Goal: Information Seeking & Learning: Check status

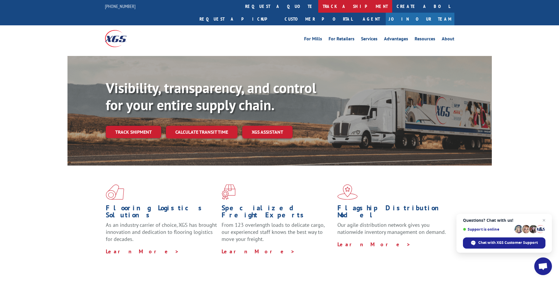
click at [318, 8] on link "track a shipment" at bounding box center [355, 6] width 74 height 13
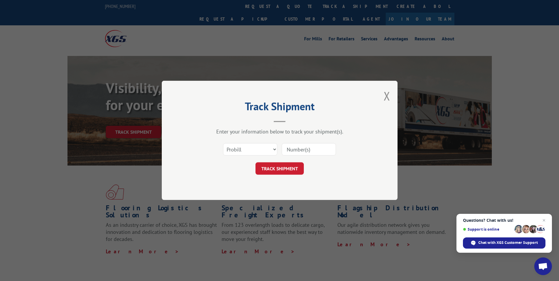
click at [291, 150] on input at bounding box center [309, 149] width 54 height 12
type input "17119892"
click at [274, 170] on button "TRACK SHIPMENT" at bounding box center [279, 169] width 48 height 12
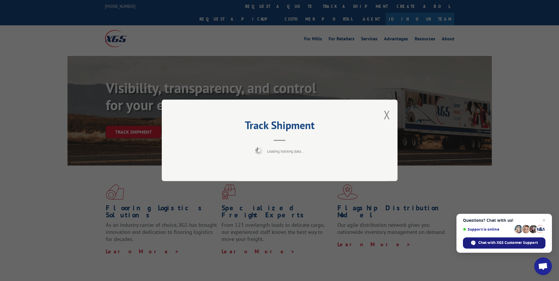
click at [495, 246] on div "Chat with XGS Customer Support" at bounding box center [504, 242] width 82 height 11
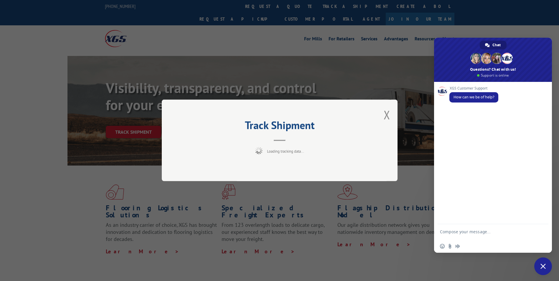
click at [462, 234] on textarea "Compose your message..." at bounding box center [486, 234] width 93 height 11
type textarea "Updates for delivery 17119892"
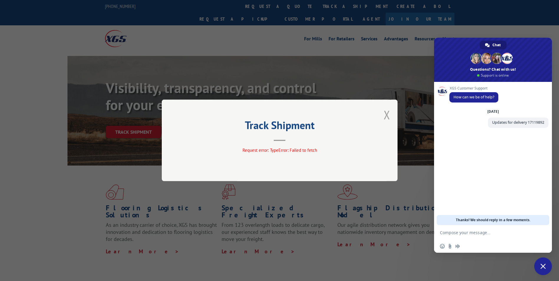
click at [386, 115] on button "Close modal" at bounding box center [387, 115] width 6 height 16
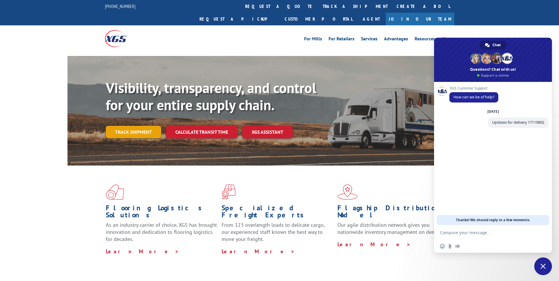
click at [128, 126] on link "Track shipment" at bounding box center [133, 132] width 55 height 12
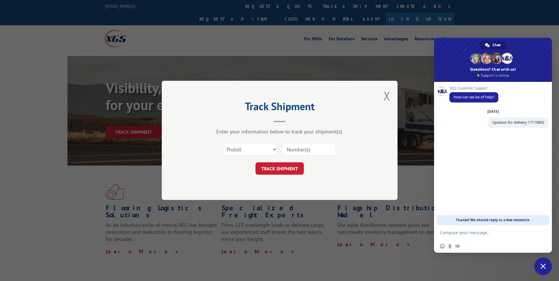
click at [313, 149] on input at bounding box center [309, 149] width 54 height 12
type input "17119892"
click at [272, 170] on button "TRACK SHIPMENT" at bounding box center [279, 169] width 48 height 12
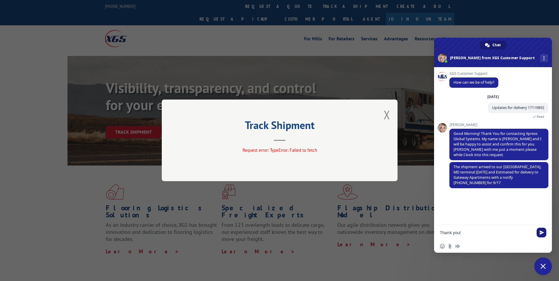
type textarea "Thank you!"
click at [538, 232] on span "Send" at bounding box center [541, 233] width 10 height 10
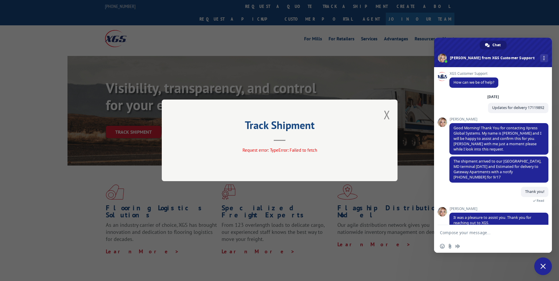
scroll to position [44, 0]
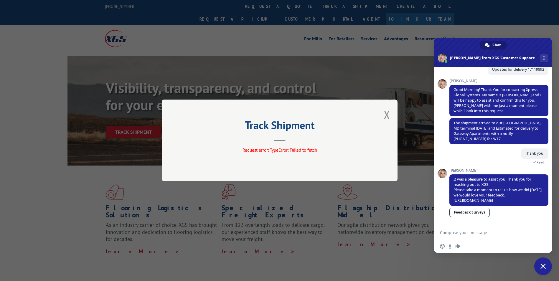
click at [478, 232] on textarea "Compose your message..." at bounding box center [486, 232] width 93 height 5
type textarea "Is it possible to pick up from terminal?"
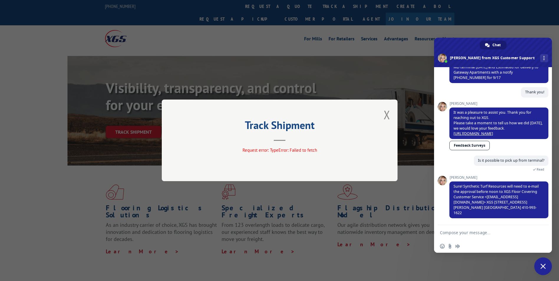
scroll to position [105, 0]
click at [470, 232] on textarea "Compose your message..." at bounding box center [486, 232] width 93 height 5
type textarea "10-4. So they could pick up [DATE], correct?"
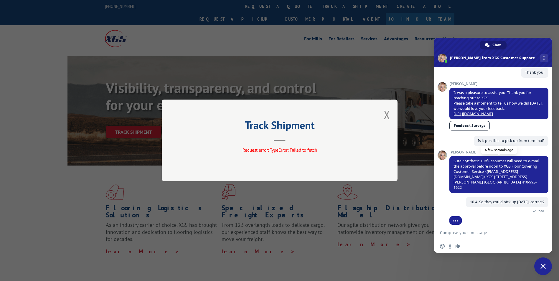
scroll to position [131, 0]
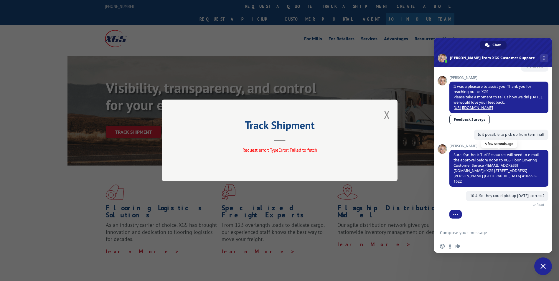
drag, startPoint x: 509, startPoint y: 181, endPoint x: 489, endPoint y: 183, distance: 20.1
click at [489, 183] on span "Sure! Synthetic Turf Resources will need to e-mail the approval before noon to …" at bounding box center [498, 168] width 99 height 37
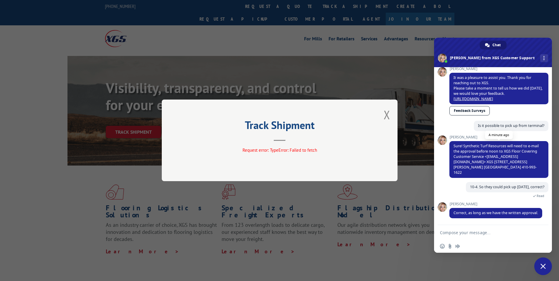
scroll to position [151, 0]
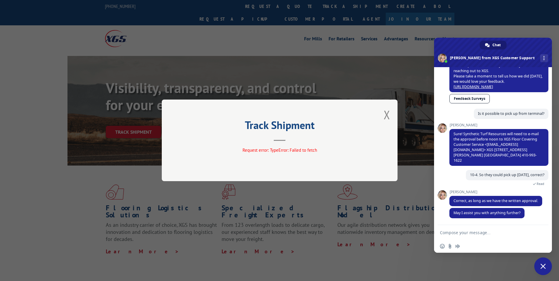
drag, startPoint x: 484, startPoint y: 171, endPoint x: 467, endPoint y: 233, distance: 64.3
click at [467, 233] on textarea "Compose your message..." at bounding box center [486, 232] width 93 height 5
type textarea "Thank you!"
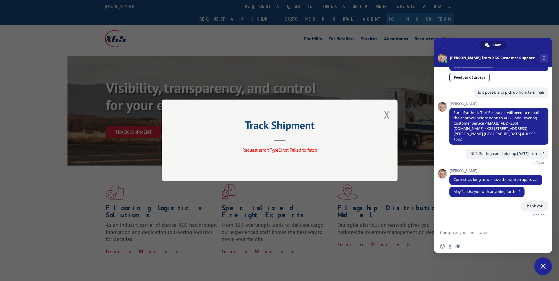
scroll to position [166, 0]
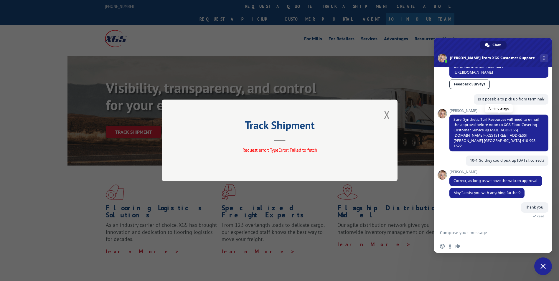
drag, startPoint x: 489, startPoint y: 139, endPoint x: 477, endPoint y: 126, distance: 17.9
click at [477, 126] on span "Sure! Synthetic Turf Resources will need to e-mail the approval before noon to …" at bounding box center [495, 133] width 85 height 32
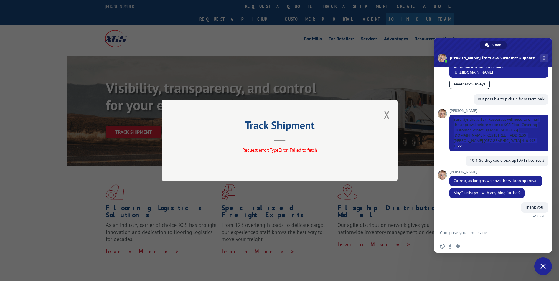
drag, startPoint x: 465, startPoint y: 146, endPoint x: 435, endPoint y: 141, distance: 31.2
click at [435, 141] on div "XGS Customer Support How can we be of help? [DATE] Updates for delivery 1711989…" at bounding box center [493, 146] width 118 height 158
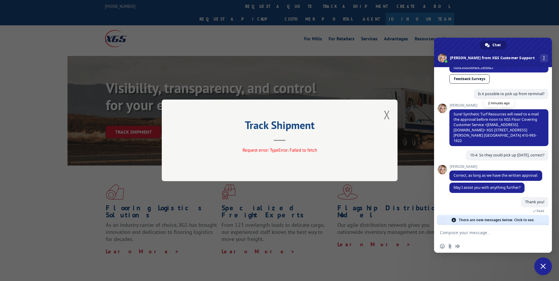
drag, startPoint x: 499, startPoint y: 133, endPoint x: 476, endPoint y: 128, distance: 23.4
click at [476, 128] on span "Sure! Synthetic Turf Resources will need to e-mail the approval before noon to …" at bounding box center [495, 128] width 85 height 32
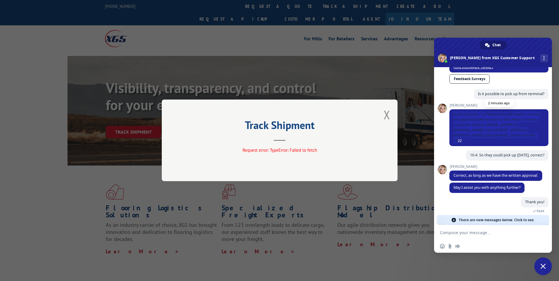
drag, startPoint x: 452, startPoint y: 118, endPoint x: 472, endPoint y: 144, distance: 32.3
click at [472, 144] on span "Sure! Synthetic Turf Resources will need to e-mail the approval before noon to …" at bounding box center [498, 127] width 99 height 37
copy span "Sure! Synthetic Turf Resources will need to e-mail the approval before noon to …"
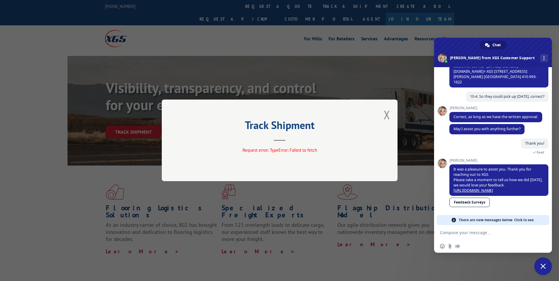
scroll to position [225, 0]
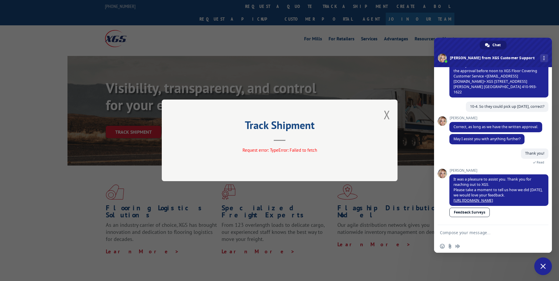
click at [471, 232] on textarea "Compose your message..." at bounding box center [486, 232] width 93 height 5
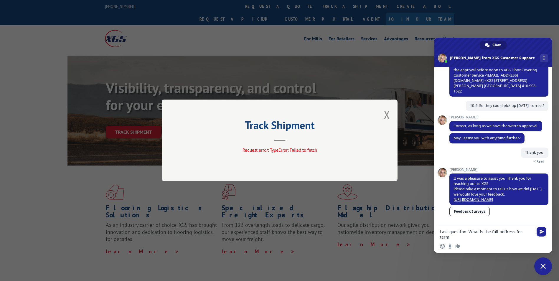
scroll to position [226, 0]
type textarea "Last question. What is the full address for terminal?"
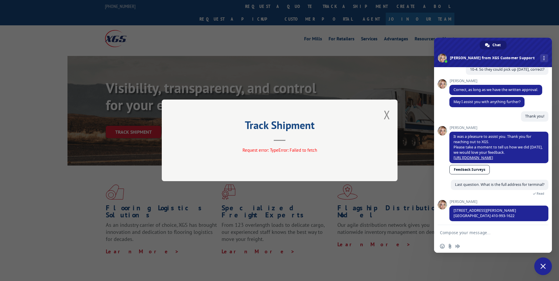
scroll to position [271, 0]
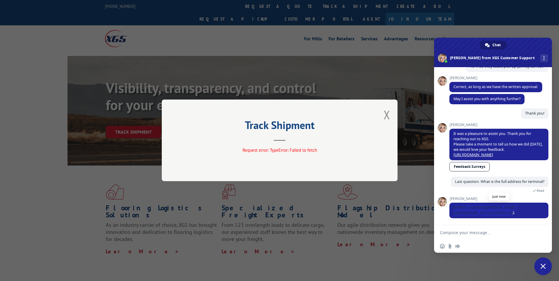
drag, startPoint x: 477, startPoint y: 211, endPoint x: 450, endPoint y: 207, distance: 27.0
click at [450, 207] on span "[STREET_ADDRESS][PERSON_NAME] [GEOGRAPHIC_DATA] 410-993-1622" at bounding box center [498, 211] width 99 height 16
copy span "[STREET_ADDRESS][PERSON_NAME] [GEOGRAPHIC_DATA] 410-993-1622"
click at [455, 231] on textarea "Compose your message..." at bounding box center [486, 232] width 93 height 5
type textarea "Thanks so much!"
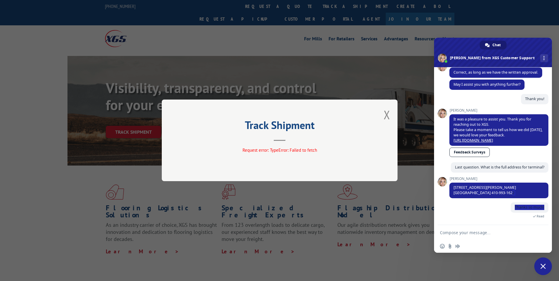
scroll to position [297, 0]
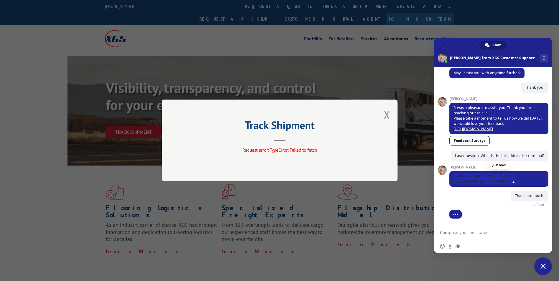
drag, startPoint x: 478, startPoint y: 192, endPoint x: 453, endPoint y: 175, distance: 30.1
click at [453, 175] on span "[STREET_ADDRESS][PERSON_NAME] [GEOGRAPHIC_DATA] 410-993-1622" at bounding box center [498, 179] width 99 height 16
copy span "[STREET_ADDRESS][PERSON_NAME] [GEOGRAPHIC_DATA] 410-993-1622"
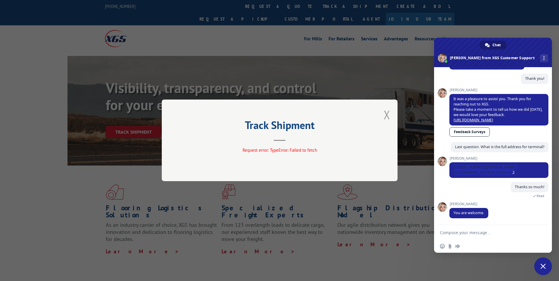
click at [386, 116] on button "Close modal" at bounding box center [387, 115] width 6 height 16
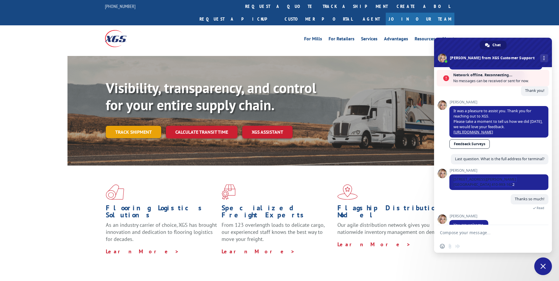
click at [137, 126] on link "Track shipment" at bounding box center [133, 132] width 55 height 12
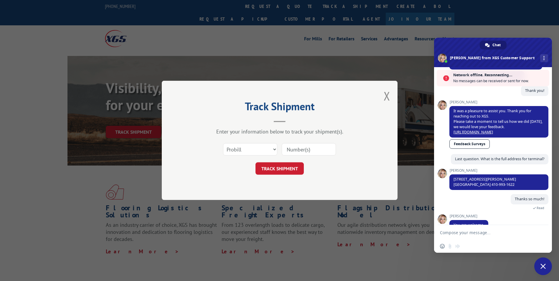
click at [297, 146] on input at bounding box center [309, 149] width 54 height 12
type input "17119892"
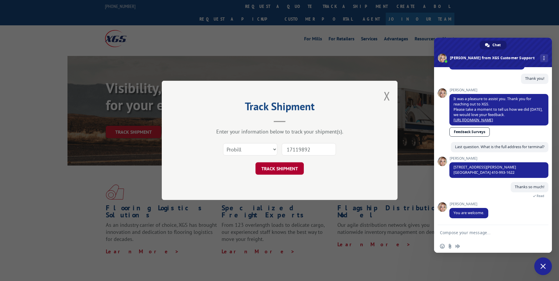
click at [282, 171] on button "TRACK SHIPMENT" at bounding box center [279, 169] width 48 height 12
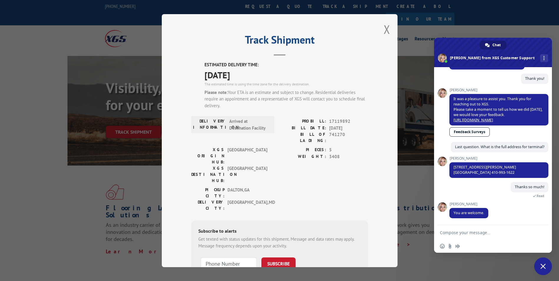
click at [541, 267] on span "Close chat" at bounding box center [542, 266] width 5 height 5
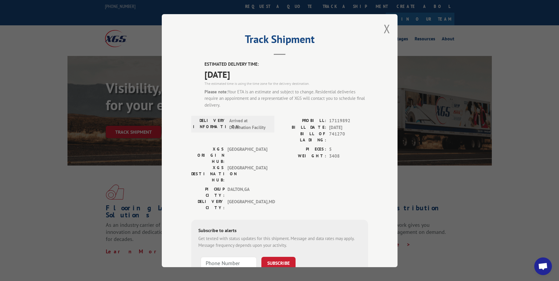
scroll to position [0, 0]
click at [385, 29] on button "Close modal" at bounding box center [387, 30] width 6 height 16
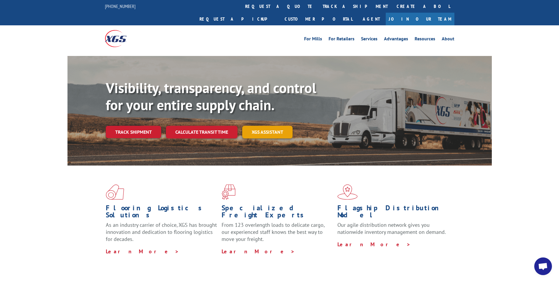
click at [260, 126] on link "XGS ASSISTANT" at bounding box center [267, 132] width 50 height 13
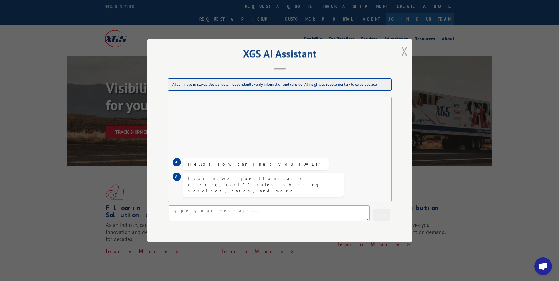
click at [403, 49] on button "Close modal" at bounding box center [404, 51] width 6 height 16
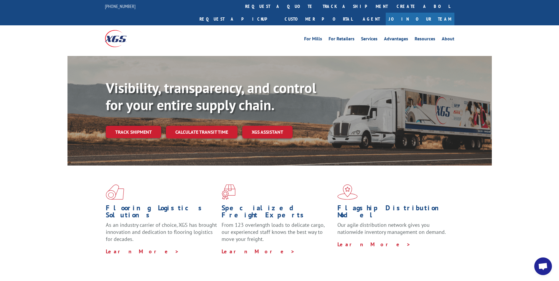
click at [544, 264] on span "Open chat" at bounding box center [543, 267] width 10 height 8
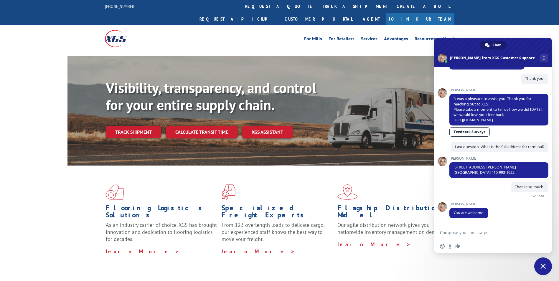
scroll to position [305, 0]
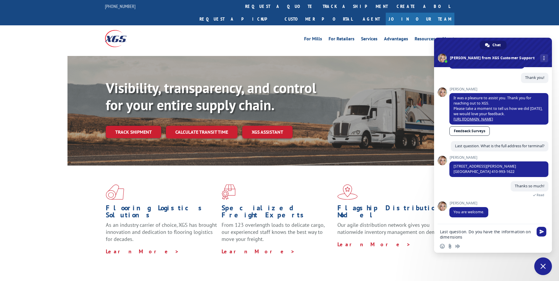
type textarea "Last question. Do you have the information on dimensions?"
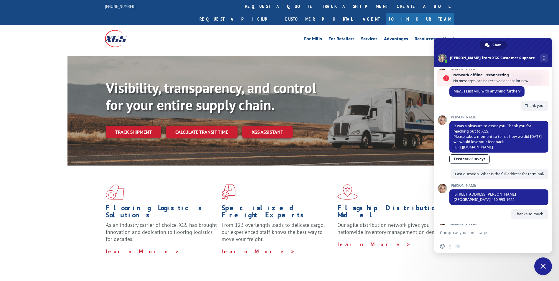
scroll to position [223, 0]
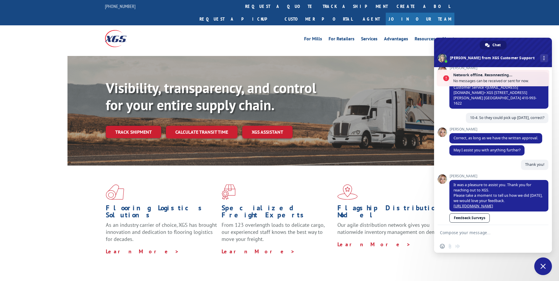
click at [539, 262] on span "Close chat" at bounding box center [543, 266] width 18 height 18
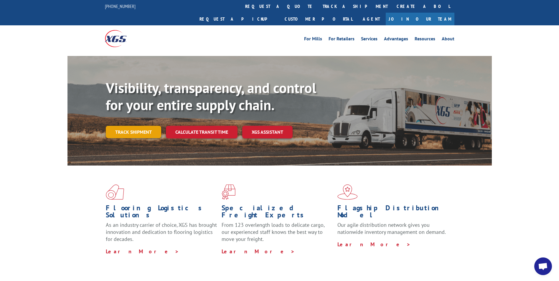
click at [141, 126] on link "Track shipment" at bounding box center [133, 132] width 55 height 12
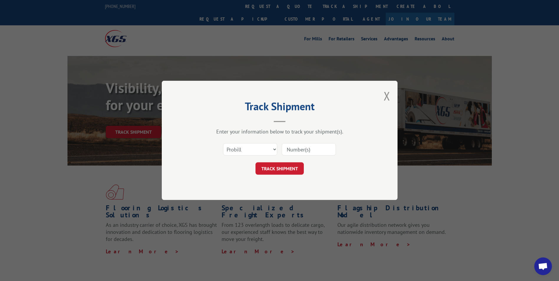
click at [300, 148] on input at bounding box center [309, 149] width 54 height 12
type input "17119892"
click at [290, 169] on button "TRACK SHIPMENT" at bounding box center [279, 169] width 48 height 12
